Goal: Connect with others: Connect with others

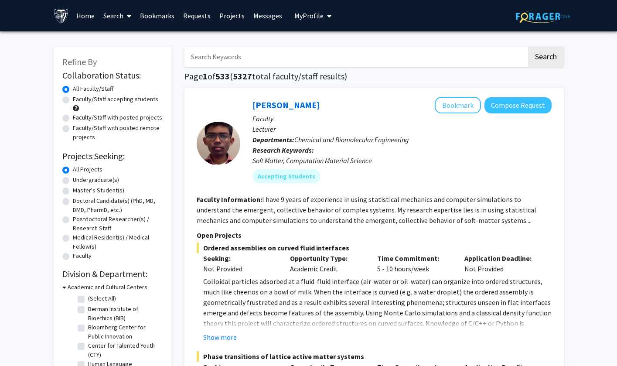
click at [97, 179] on label "Undergraduate(s)" at bounding box center [96, 179] width 46 height 9
click at [79, 179] on input "Undergraduate(s)" at bounding box center [76, 178] width 6 height 6
radio input "true"
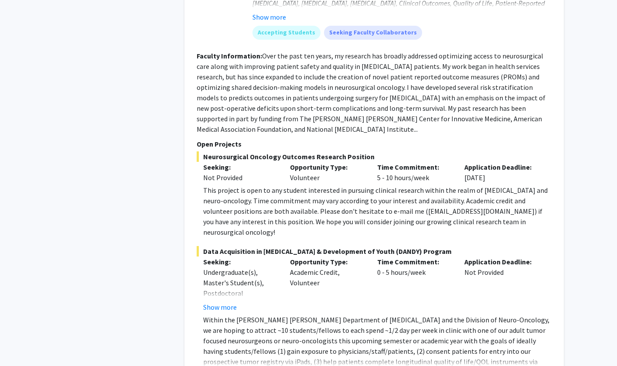
scroll to position [2073, 0]
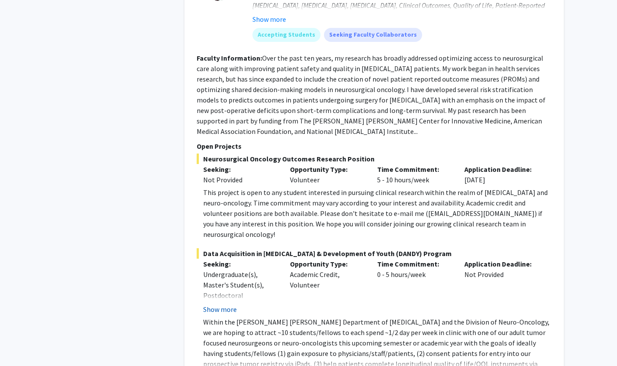
click at [236, 304] on button "Show more" at bounding box center [220, 309] width 34 height 10
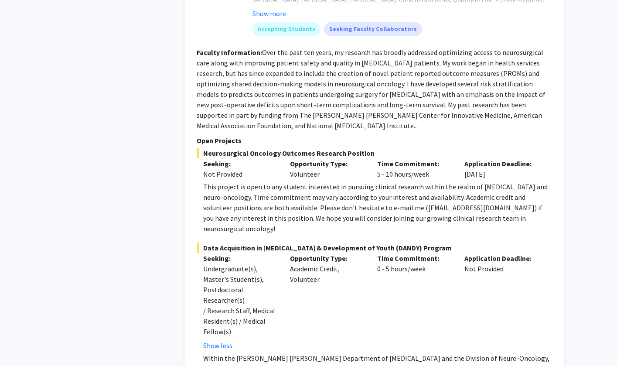
scroll to position [2082, 0]
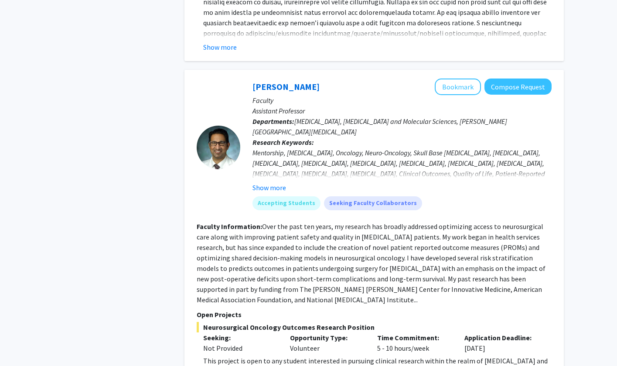
scroll to position [1857, 0]
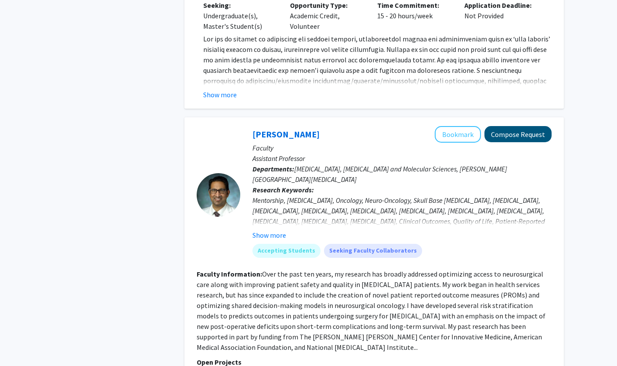
click at [508, 126] on button "Compose Request" at bounding box center [518, 134] width 67 height 16
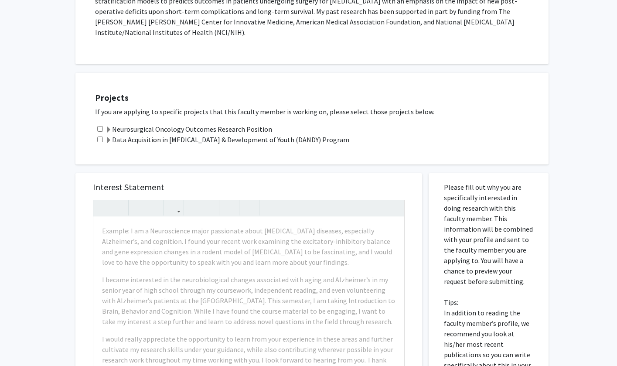
scroll to position [248, 0]
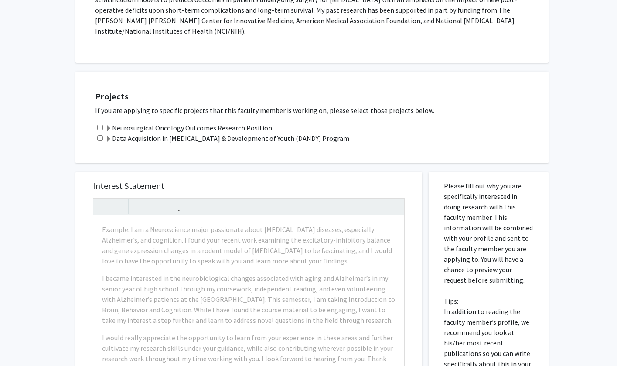
click at [245, 123] on label "Neurosurgical Oncology Outcomes Research Position" at bounding box center [188, 128] width 167 height 10
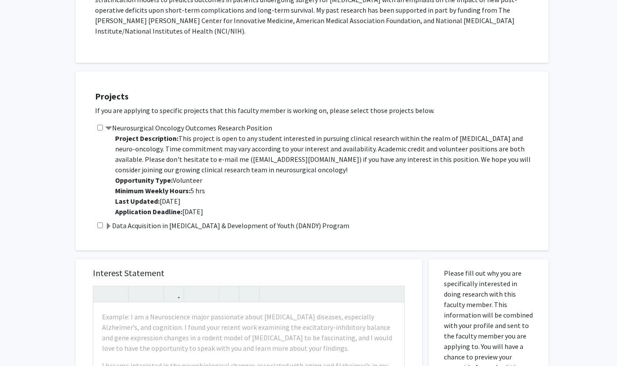
click at [98, 123] on div "Neurosurgical Oncology Outcomes Research Position Project Description: This pro…" at bounding box center [317, 172] width 445 height 98
click at [98, 125] on input "checkbox" at bounding box center [100, 128] width 6 height 6
checkbox input "true"
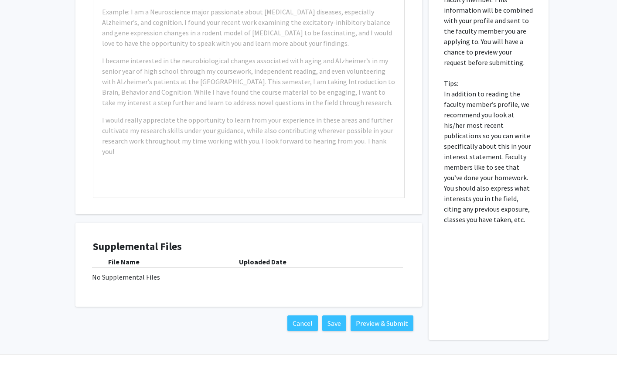
scroll to position [552, 0]
click at [151, 272] on div "No Supplemental Files" at bounding box center [249, 277] width 314 height 10
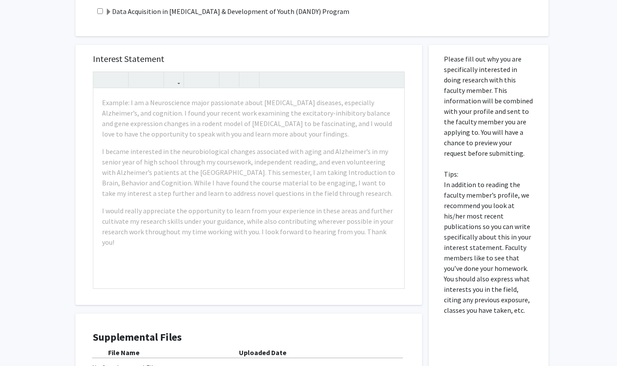
scroll to position [473, 0]
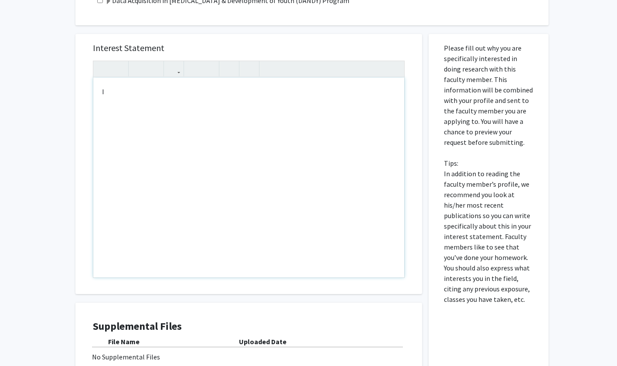
type textarea "I"
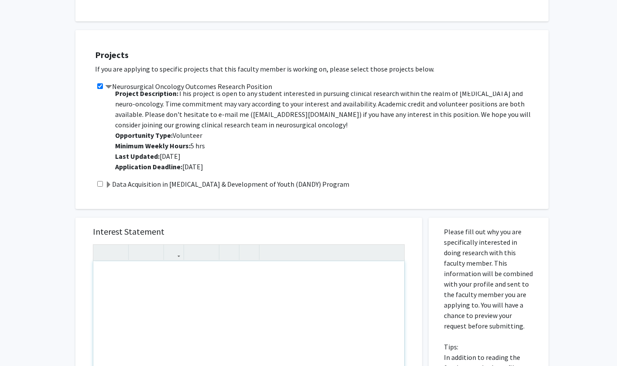
scroll to position [289, 0]
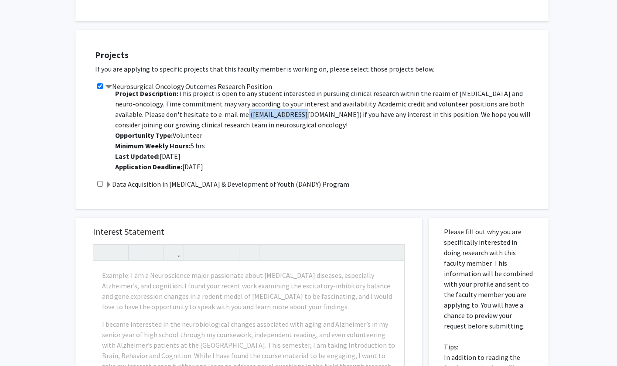
drag, startPoint x: 217, startPoint y: 95, endPoint x: 279, endPoint y: 96, distance: 61.5
click at [279, 96] on span "This project is open to any student interested in pursuing clinical research wi…" at bounding box center [323, 109] width 416 height 40
copy span "dmukher1@jhmi.edu"
click at [483, 120] on p "Project Description: This project is open to any student interested in pursuing…" at bounding box center [327, 130] width 425 height 84
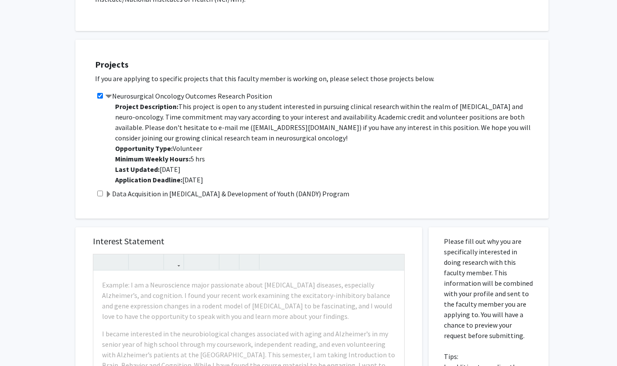
scroll to position [277, 0]
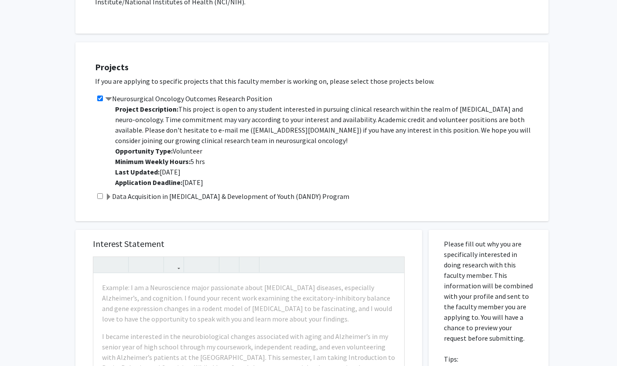
click at [100, 193] on input "checkbox" at bounding box center [100, 196] width 6 height 6
checkbox input "true"
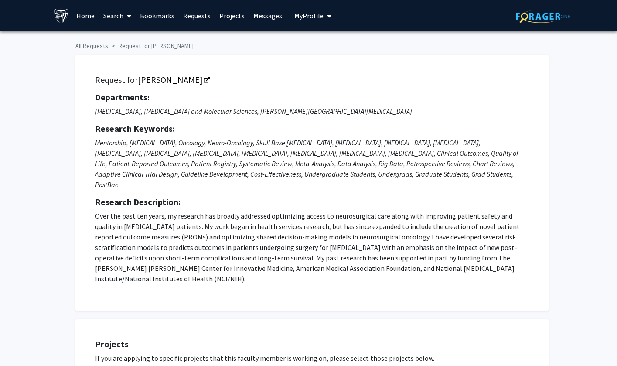
scroll to position [0, 0]
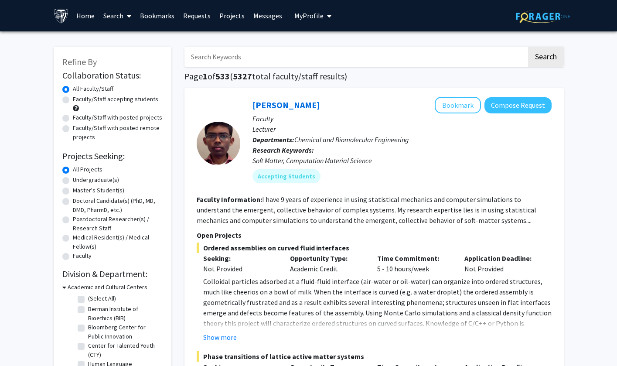
click at [494, 52] on input "Search Keywords" at bounding box center [356, 57] width 343 height 20
click at [545, 58] on button "Search" at bounding box center [546, 57] width 36 height 20
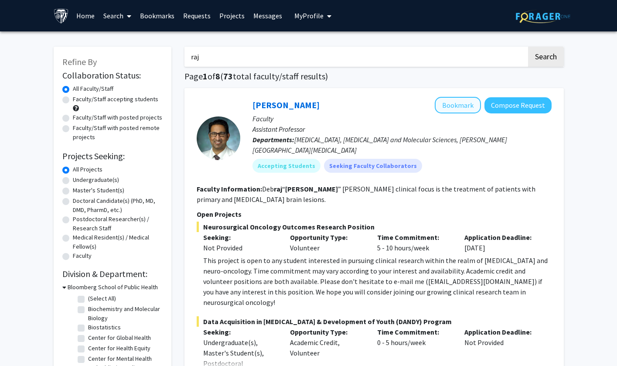
click at [475, 102] on button "Bookmark" at bounding box center [458, 105] width 46 height 17
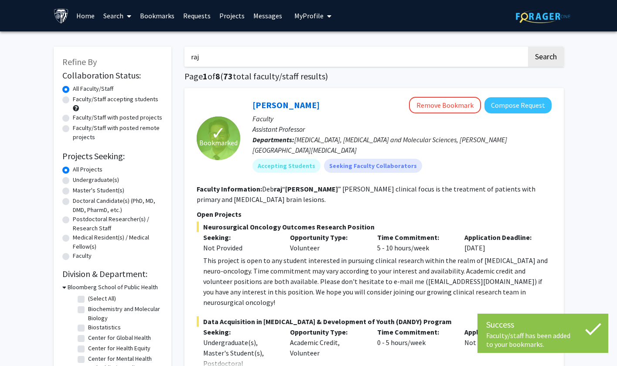
click at [394, 56] on input "raj" at bounding box center [356, 57] width 343 height 20
type input "r"
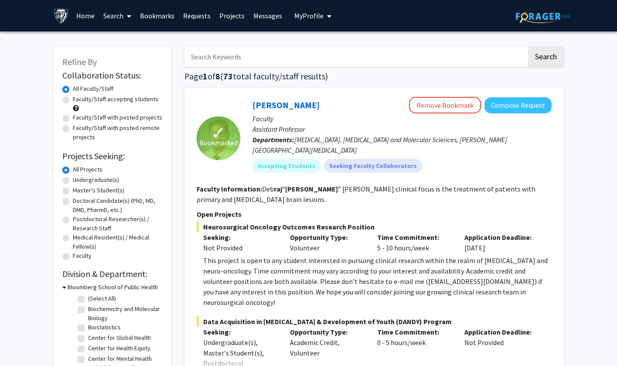
click at [122, 175] on div "All Projects" at bounding box center [112, 170] width 100 height 10
click at [117, 178] on label "Undergraduate(s)" at bounding box center [96, 179] width 46 height 9
click at [79, 178] on input "Undergraduate(s)" at bounding box center [76, 178] width 6 height 6
radio input "true"
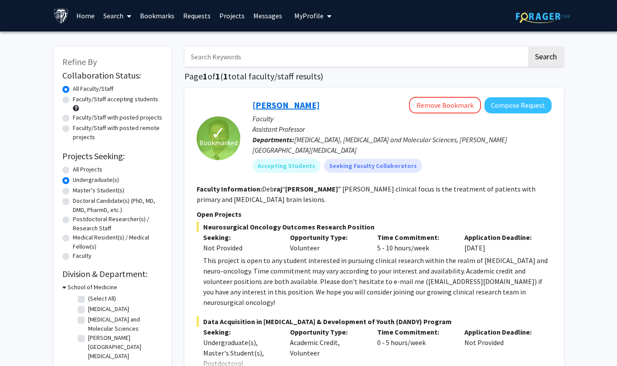
click at [295, 103] on link "[PERSON_NAME]" at bounding box center [286, 104] width 67 height 11
